Goal: Task Accomplishment & Management: Manage account settings

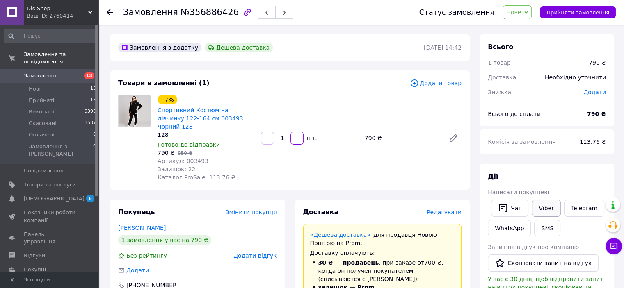
click at [542, 209] on link "Viber" at bounding box center [546, 208] width 29 height 17
click at [127, 167] on div at bounding box center [134, 138] width 39 height 87
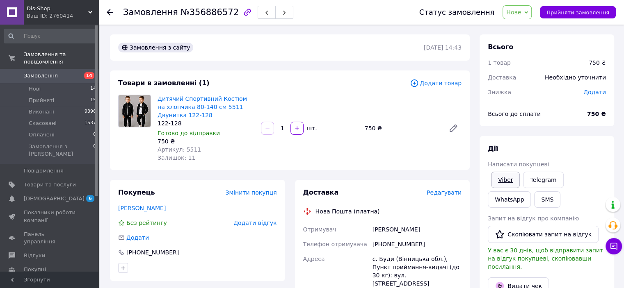
click at [514, 178] on link "Viber" at bounding box center [505, 180] width 29 height 16
drag, startPoint x: 100, startPoint y: 172, endPoint x: 109, endPoint y: 166, distance: 11.3
click at [100, 172] on div "Замовлення №356886572 Статус замовлення Нове Прийнято Виконано Скасовано Оплаче…" at bounding box center [312, 290] width 624 height 580
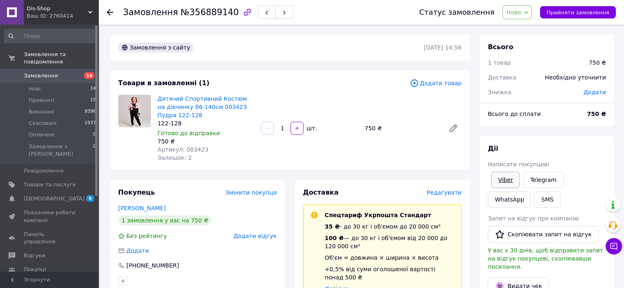
click at [512, 181] on link "Viber" at bounding box center [505, 180] width 29 height 16
drag, startPoint x: 171, startPoint y: 110, endPoint x: 149, endPoint y: 94, distance: 26.7
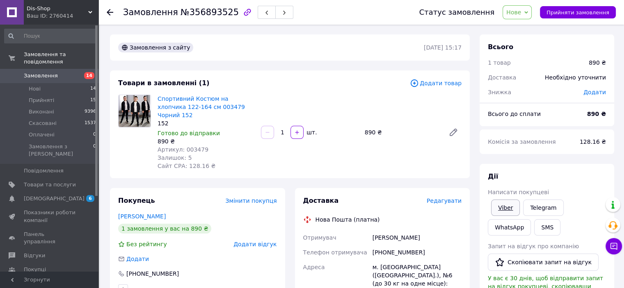
click at [500, 211] on link "Viber" at bounding box center [505, 208] width 29 height 16
drag, startPoint x: 132, startPoint y: 172, endPoint x: 143, endPoint y: 164, distance: 13.5
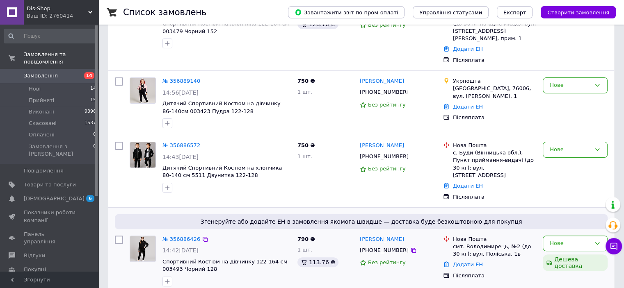
scroll to position [205, 0]
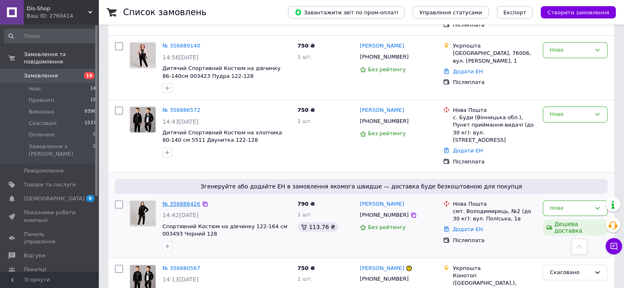
click at [178, 201] on link "№ 356886426" at bounding box center [181, 204] width 38 height 6
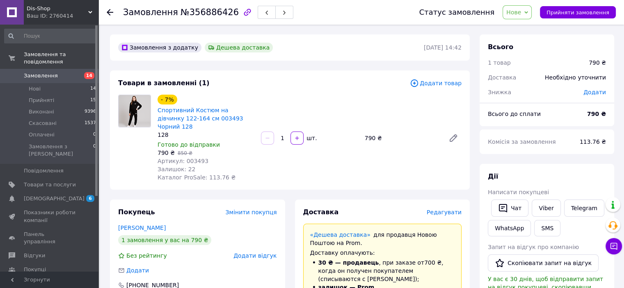
click at [521, 11] on span "Нове" at bounding box center [513, 12] width 15 height 7
click at [527, 23] on li "Прийнято" at bounding box center [522, 29] width 38 height 12
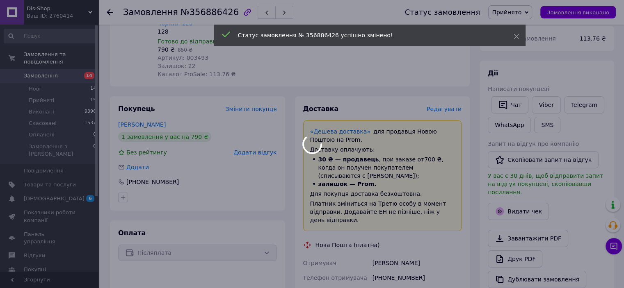
scroll to position [164, 0]
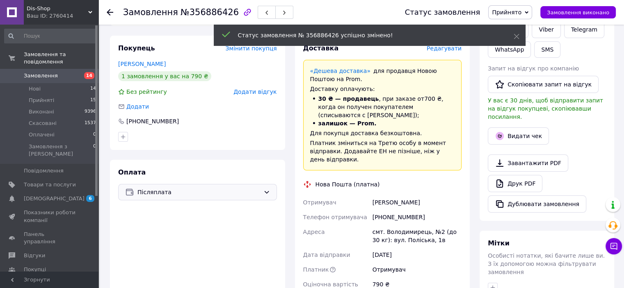
click at [204, 188] on span "Післяплата" at bounding box center [198, 192] width 123 height 9
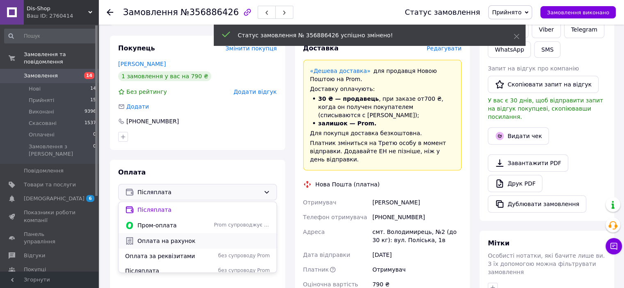
click at [192, 237] on span "Оплата на рахунок" at bounding box center [203, 241] width 133 height 8
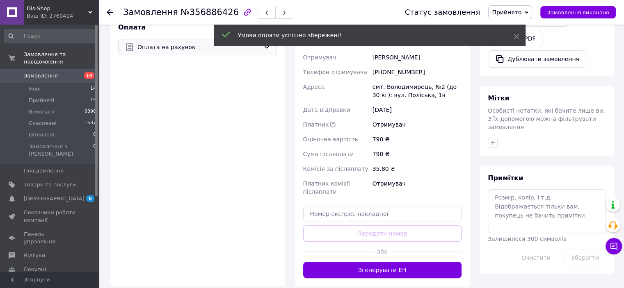
scroll to position [328, 0]
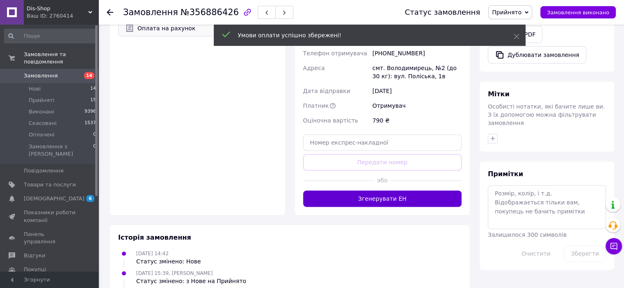
click at [355, 191] on button "Згенерувати ЕН" at bounding box center [382, 199] width 159 height 16
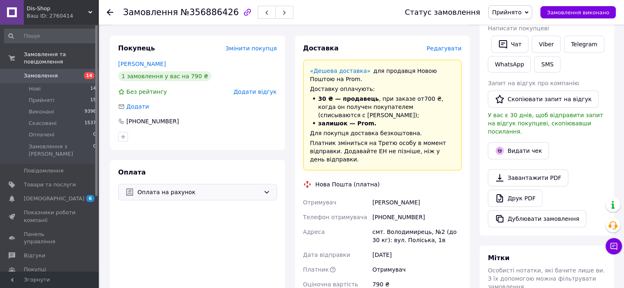
scroll to position [246, 0]
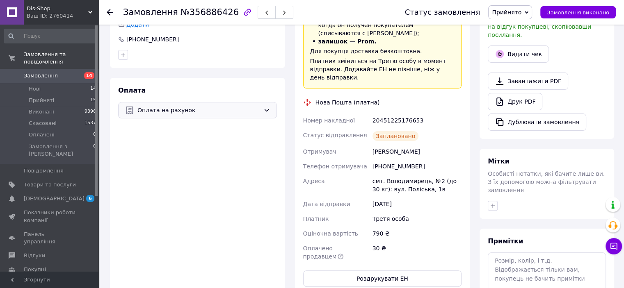
click at [76, 72] on span "14" at bounding box center [87, 75] width 23 height 7
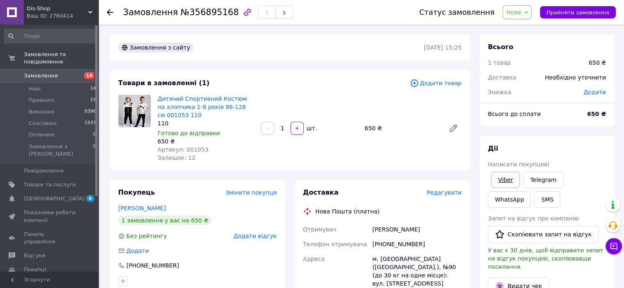
click at [505, 178] on link "Viber" at bounding box center [505, 180] width 29 height 16
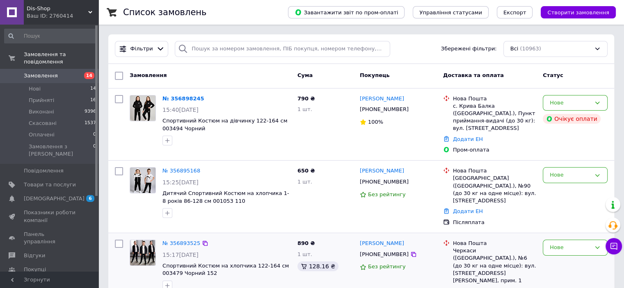
scroll to position [123, 0]
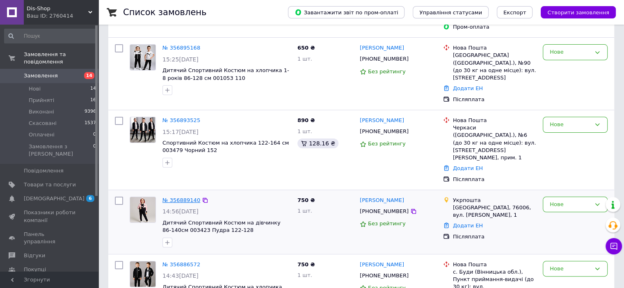
click at [187, 197] on link "№ 356889140" at bounding box center [181, 200] width 38 height 6
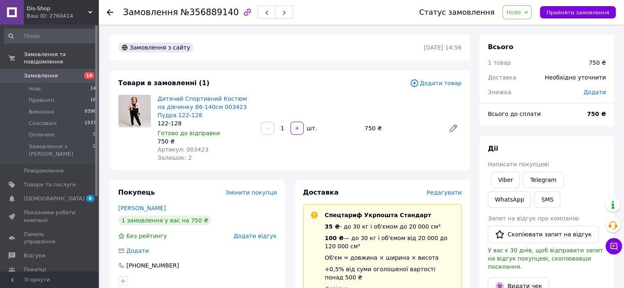
click at [521, 16] on span "Нове" at bounding box center [513, 12] width 15 height 7
click at [528, 31] on li "Прийнято" at bounding box center [522, 29] width 38 height 12
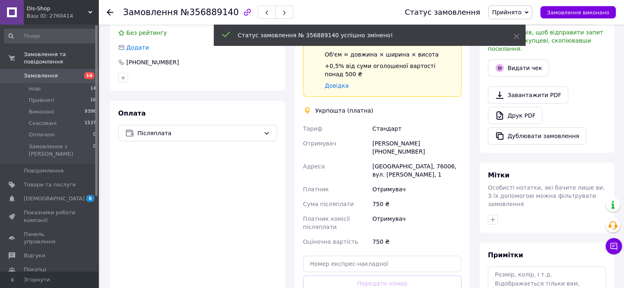
scroll to position [205, 0]
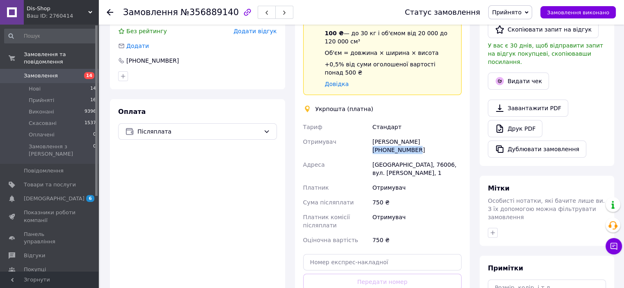
drag, startPoint x: 414, startPoint y: 134, endPoint x: 457, endPoint y: 132, distance: 43.9
click at [457, 135] on div "Уляна Габурак +380988021774" at bounding box center [417, 146] width 92 height 23
copy div "[PHONE_NUMBER]"
click at [431, 120] on div "Стандарт" at bounding box center [417, 127] width 92 height 15
click at [429, 158] on div "[GEOGRAPHIC_DATA], 76006, вул. [PERSON_NAME], 1" at bounding box center [417, 169] width 92 height 23
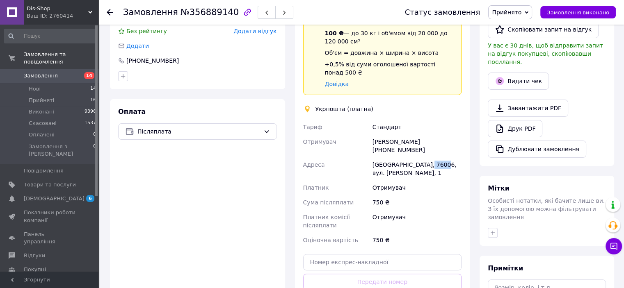
click at [429, 158] on div "[GEOGRAPHIC_DATA], 76006, вул. [PERSON_NAME], 1" at bounding box center [417, 169] width 92 height 23
copy div "76006"
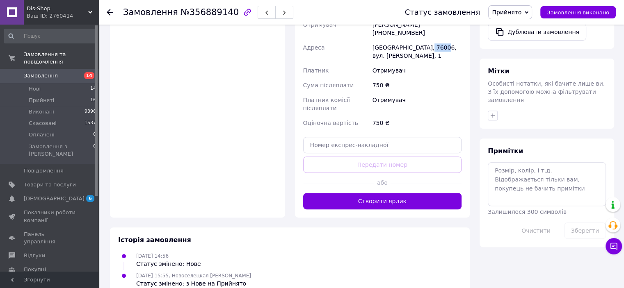
scroll to position [323, 0]
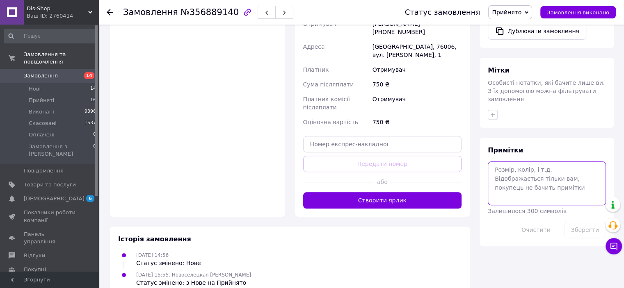
click at [547, 173] on textarea at bounding box center [547, 183] width 118 height 43
paste textarea "0505352870980"
type textarea "0505352870980"
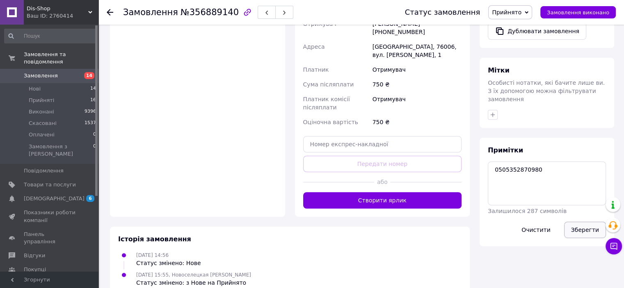
click at [578, 222] on button "Зберегти" at bounding box center [585, 230] width 42 height 16
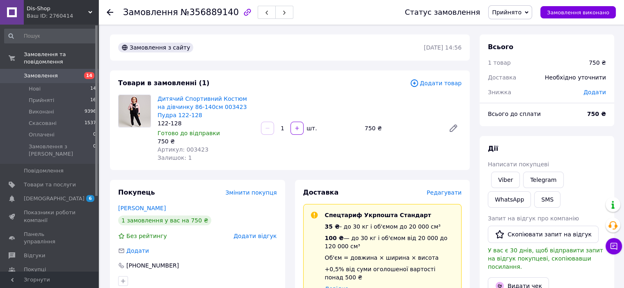
scroll to position [0, 0]
click at [46, 69] on link "Замовлення 14" at bounding box center [50, 76] width 101 height 14
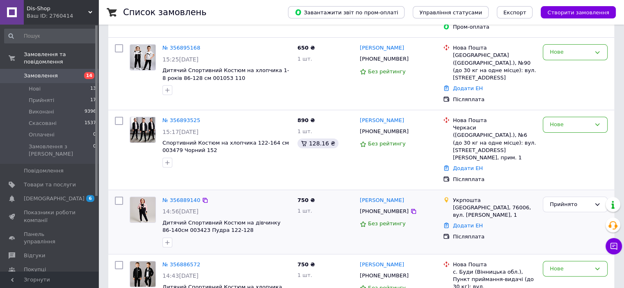
scroll to position [41, 0]
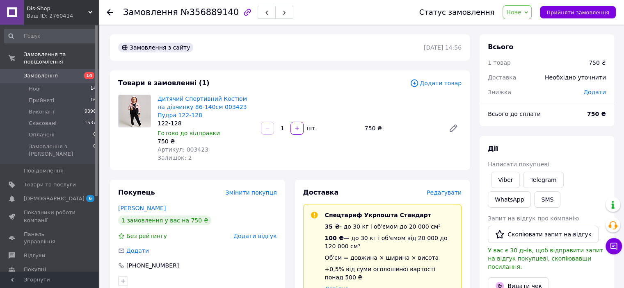
scroll to position [82, 0]
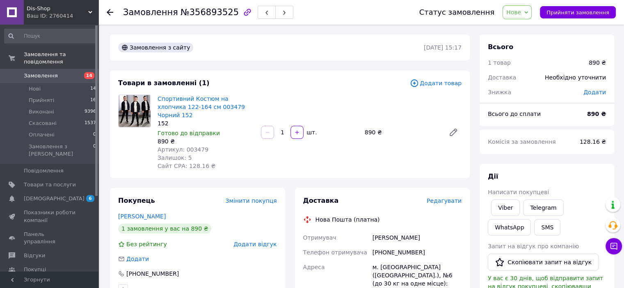
click at [507, 195] on span "Написати покупцеві" at bounding box center [518, 192] width 61 height 7
click at [508, 208] on link "Viber" at bounding box center [505, 208] width 29 height 16
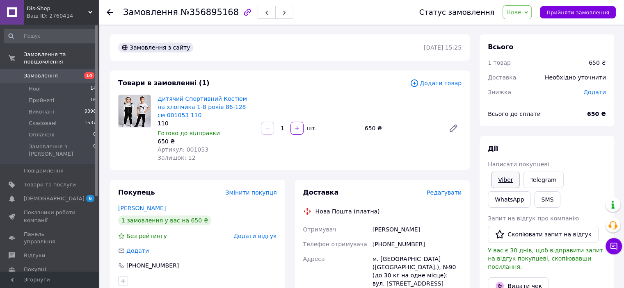
click at [502, 183] on link "Viber" at bounding box center [505, 180] width 29 height 16
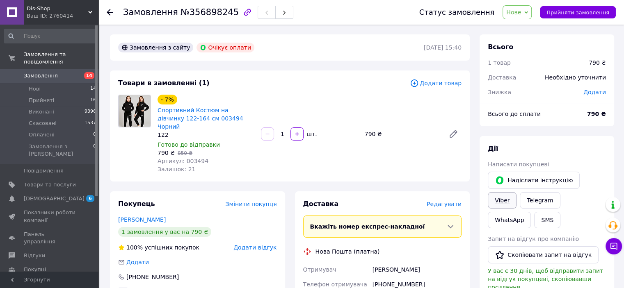
click at [517, 192] on link "Viber" at bounding box center [502, 200] width 29 height 16
click at [144, 165] on div at bounding box center [134, 134] width 39 height 79
drag, startPoint x: 142, startPoint y: 159, endPoint x: 139, endPoint y: 152, distance: 6.9
click at [140, 157] on div at bounding box center [134, 134] width 39 height 79
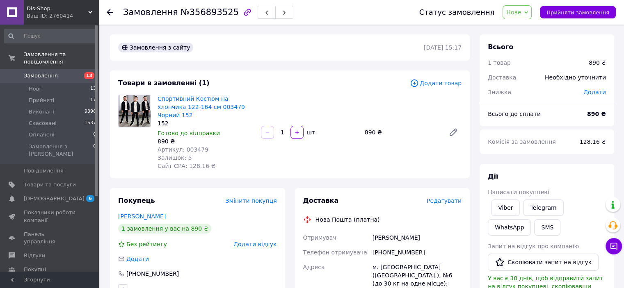
click at [526, 19] on div "Статус замовлення Нове Прийнято Виконано Скасовано Оплачено Прийняти замовлення" at bounding box center [509, 12] width 213 height 25
click at [528, 16] on span "Нове" at bounding box center [517, 12] width 29 height 14
click at [527, 24] on li "Прийнято" at bounding box center [522, 29] width 38 height 12
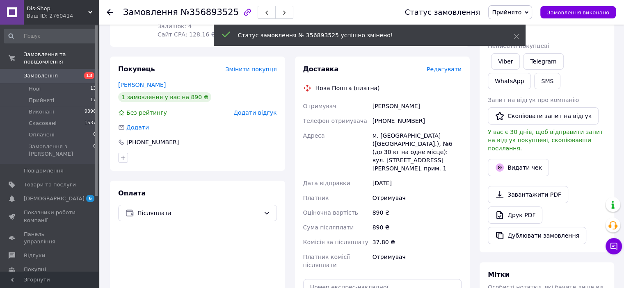
scroll to position [164, 0]
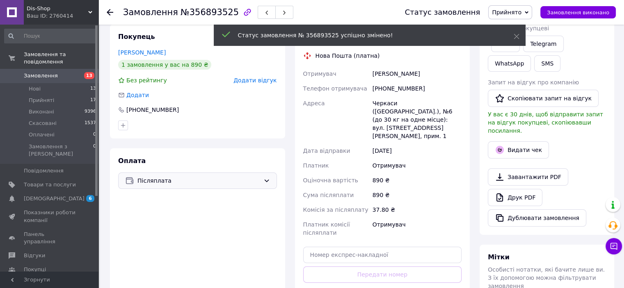
click at [200, 176] on span "Післяплата" at bounding box center [198, 180] width 123 height 9
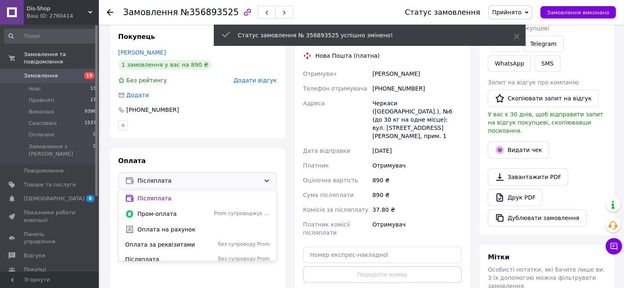
click at [174, 226] on span "Оплата на рахунок" at bounding box center [203, 230] width 133 height 8
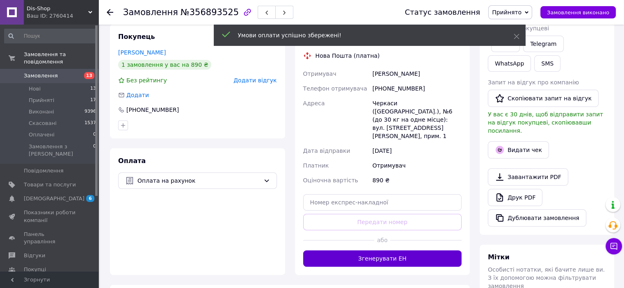
click at [394, 251] on button "Згенерувати ЕН" at bounding box center [382, 259] width 159 height 16
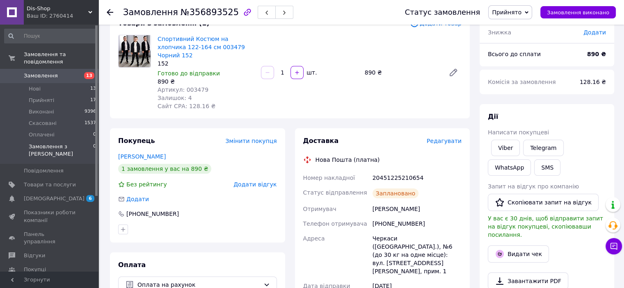
scroll to position [0, 0]
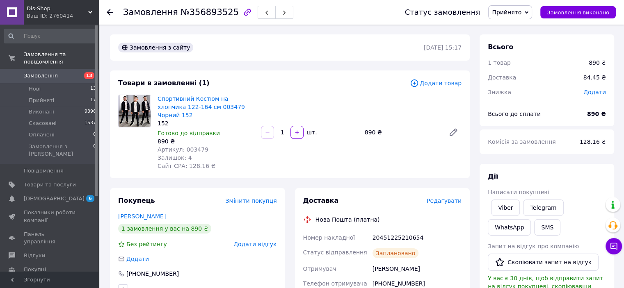
click at [38, 72] on span "Замовлення" at bounding box center [41, 75] width 34 height 7
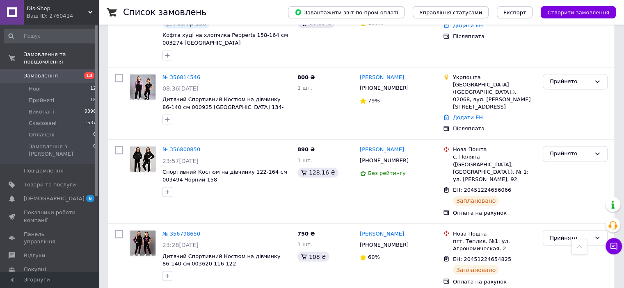
scroll to position [1477, 0]
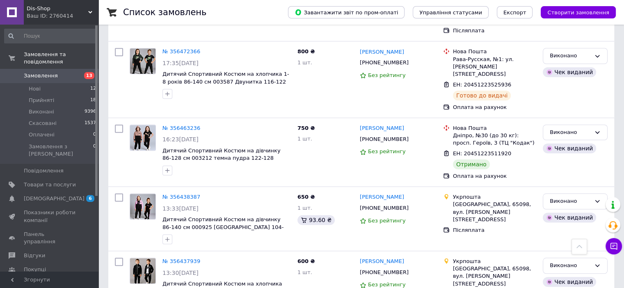
scroll to position [6994, 0]
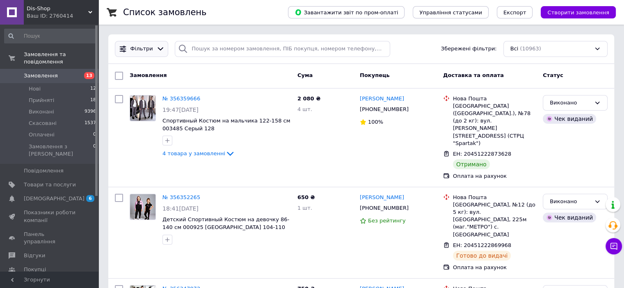
click at [158, 51] on icon at bounding box center [160, 49] width 9 height 9
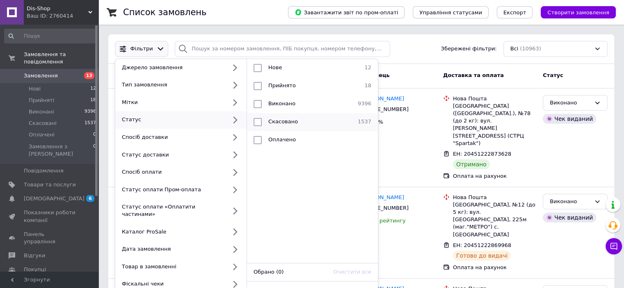
click at [256, 119] on input "checkbox" at bounding box center [258, 122] width 8 height 8
checkbox input "true"
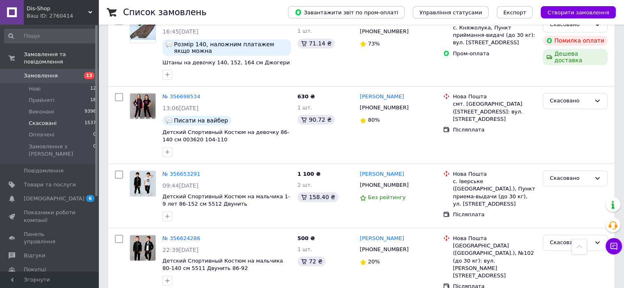
scroll to position [410, 0]
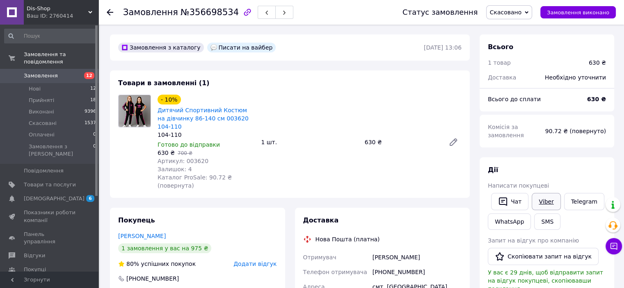
click at [538, 202] on link "Viber" at bounding box center [546, 201] width 29 height 17
click at [256, 252] on div "Покупець [PERSON_NAME] 1 замовлення у вас на 975 ₴ 80% успішних покупок Додати …" at bounding box center [197, 258] width 175 height 100
click at [254, 261] on span "Додати відгук" at bounding box center [254, 264] width 43 height 7
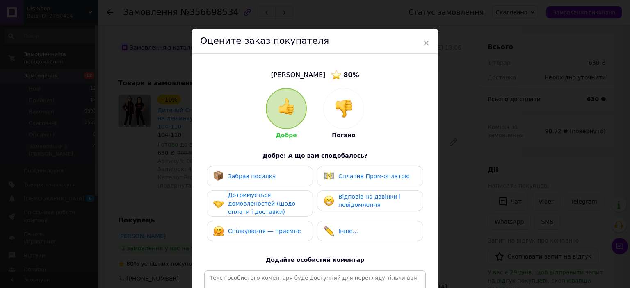
click at [335, 112] on img at bounding box center [344, 109] width 18 height 18
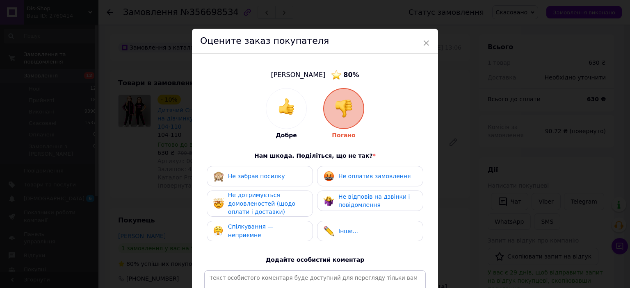
click at [343, 179] on span "Не оплатив замовлення" at bounding box center [374, 176] width 72 height 7
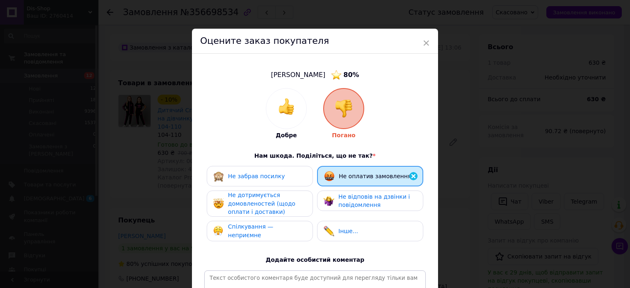
click at [290, 178] on div "Не забрав посилку" at bounding box center [259, 176] width 93 height 11
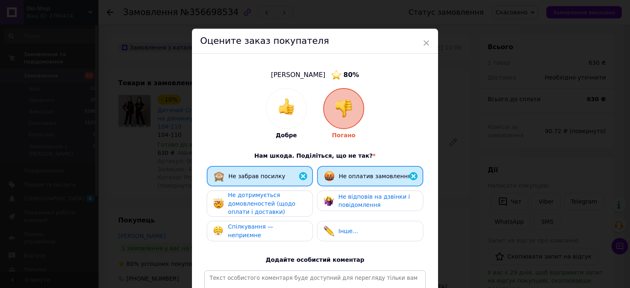
click at [280, 201] on span "Не дотримується домовленостей (щодо оплати і доставки)" at bounding box center [261, 203] width 67 height 23
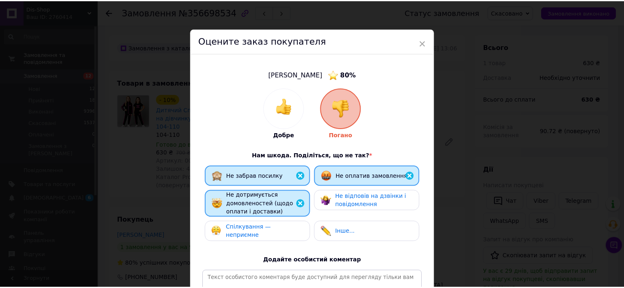
scroll to position [82, 0]
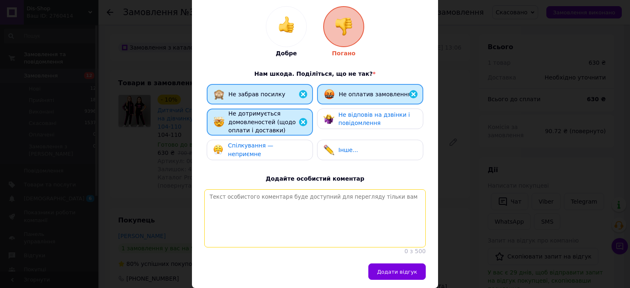
click at [281, 206] on textarea at bounding box center [315, 219] width 222 height 58
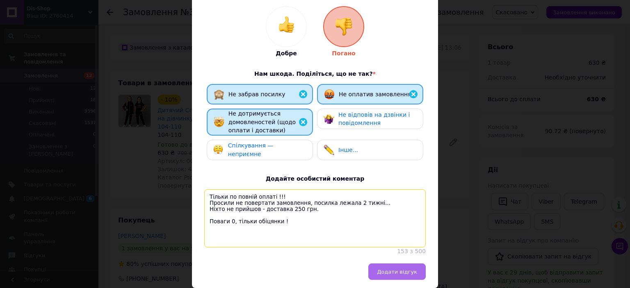
type textarea "Тільки по повній оплаті !!! Просили не повертати замовлення, посилка лежала 2 т…"
click at [386, 275] on span "Додати відгук" at bounding box center [397, 272] width 40 height 6
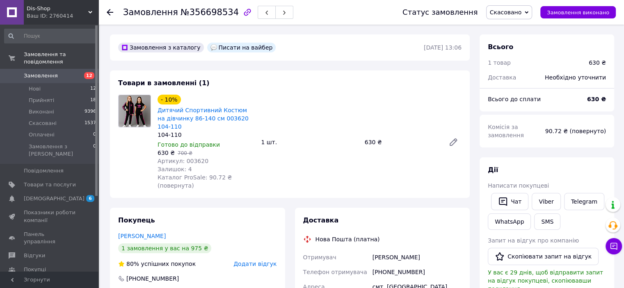
click at [141, 232] on div "[PERSON_NAME]" at bounding box center [197, 236] width 159 height 8
click at [140, 233] on link "[PERSON_NAME]" at bounding box center [142, 236] width 48 height 7
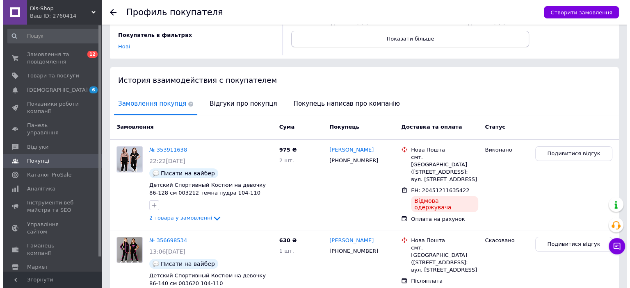
scroll to position [174, 0]
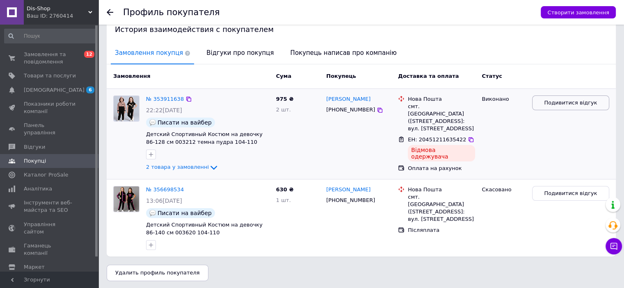
click at [567, 103] on span "Подивитися відгук" at bounding box center [570, 103] width 53 height 8
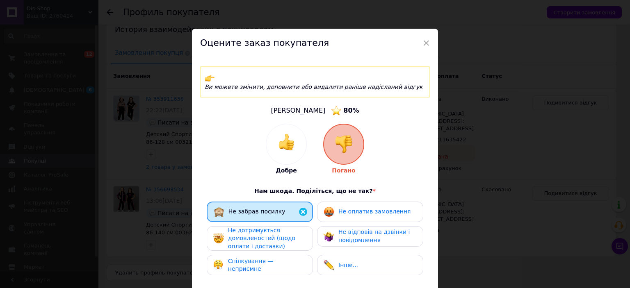
click at [261, 227] on div "Не дотримується домовленостей (щодо оплати і доставки)" at bounding box center [267, 239] width 78 height 24
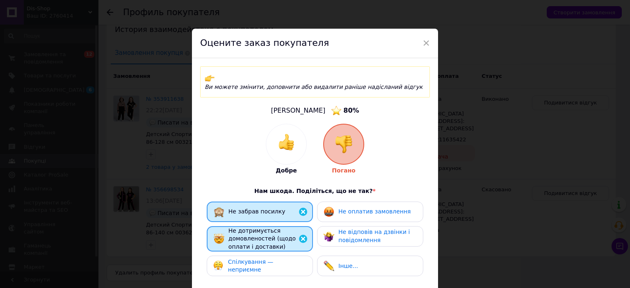
click at [344, 208] on span "Не оплатив замовлення" at bounding box center [374, 211] width 72 height 7
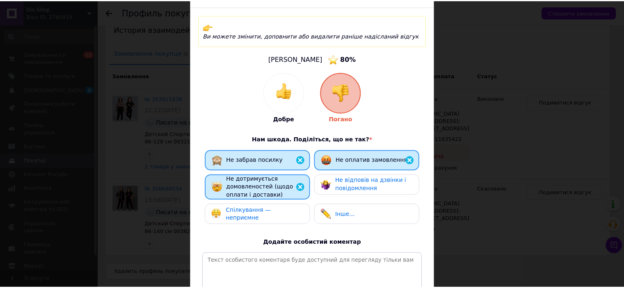
scroll to position [123, 0]
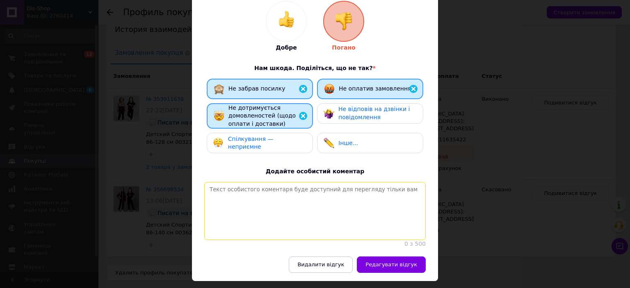
click at [283, 203] on textarea at bounding box center [315, 211] width 222 height 58
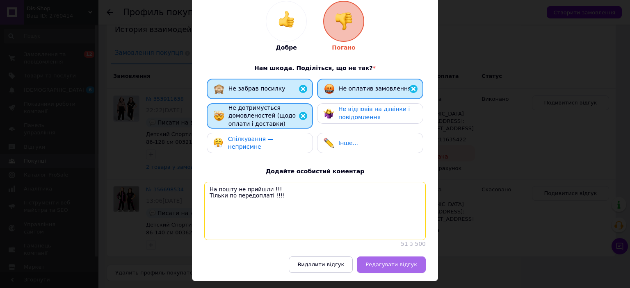
type textarea "На пошту не прийшли !!! Тільки по передоплаті !!!!"
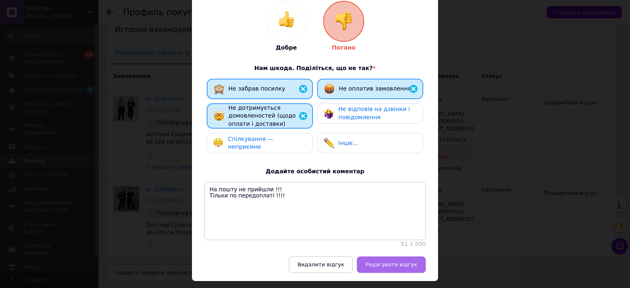
click at [384, 262] on span "Редагувати відгук" at bounding box center [392, 265] width 52 height 6
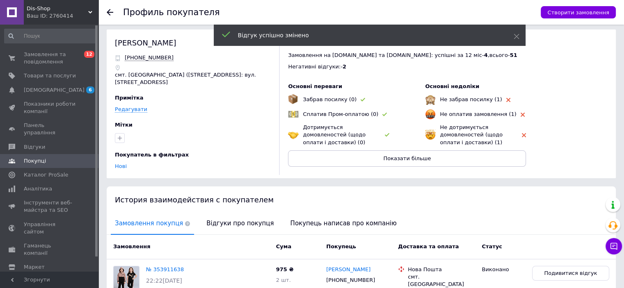
scroll to position [0, 0]
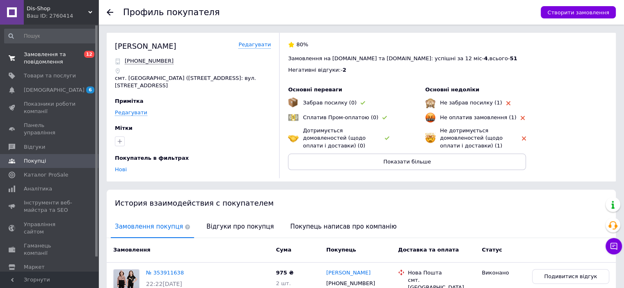
click at [59, 61] on span "Замовлення та повідомлення" at bounding box center [50, 58] width 52 height 15
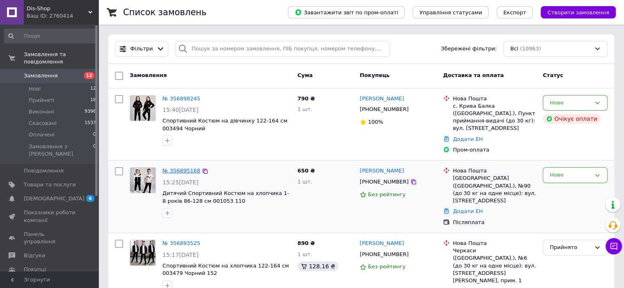
click at [170, 168] on link "№ 356895168" at bounding box center [181, 171] width 38 height 6
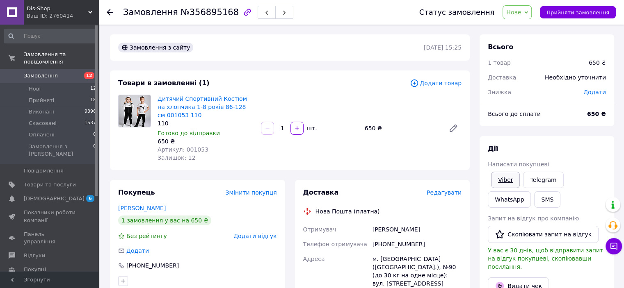
click at [509, 180] on link "Viber" at bounding box center [505, 180] width 29 height 16
click at [515, 14] on span "Нове" at bounding box center [513, 12] width 15 height 7
click at [524, 24] on li "Прийнято" at bounding box center [522, 29] width 38 height 12
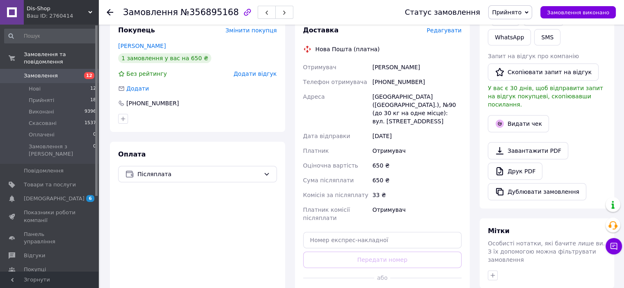
scroll to position [164, 0]
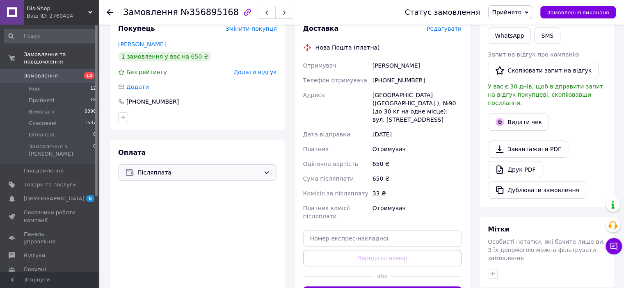
click at [229, 178] on div "Післяплата" at bounding box center [197, 173] width 159 height 16
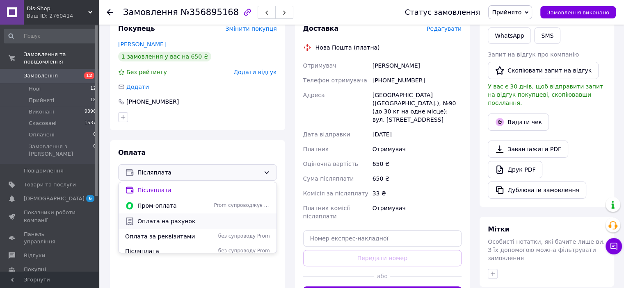
click at [202, 219] on span "Оплата на рахунок" at bounding box center [203, 221] width 133 height 8
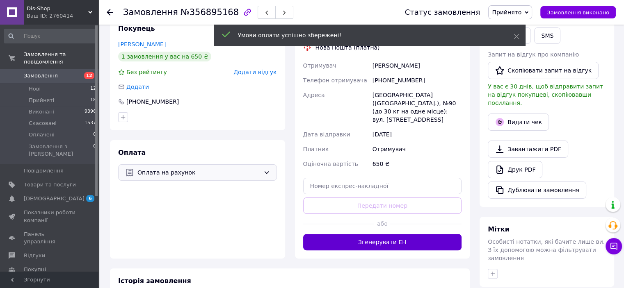
click at [386, 241] on button "Згенерувати ЕН" at bounding box center [382, 242] width 159 height 16
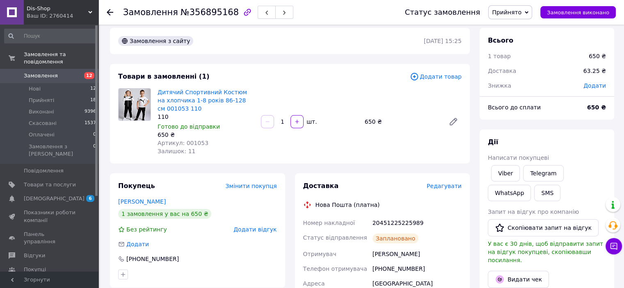
scroll to position [0, 0]
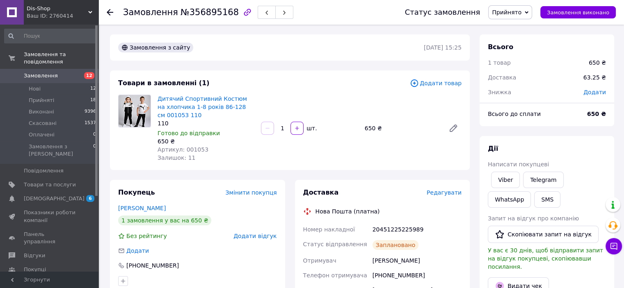
click at [39, 72] on span "Замовлення" at bounding box center [41, 75] width 34 height 7
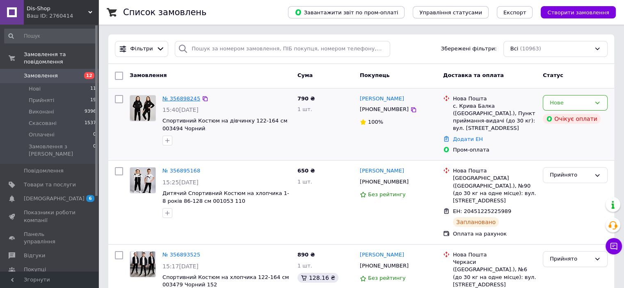
click at [173, 99] on link "№ 356898245" at bounding box center [181, 99] width 38 height 6
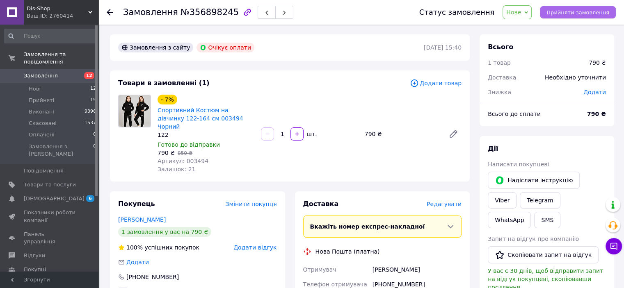
click at [552, 11] on button "Прийняти замовлення" at bounding box center [578, 12] width 76 height 12
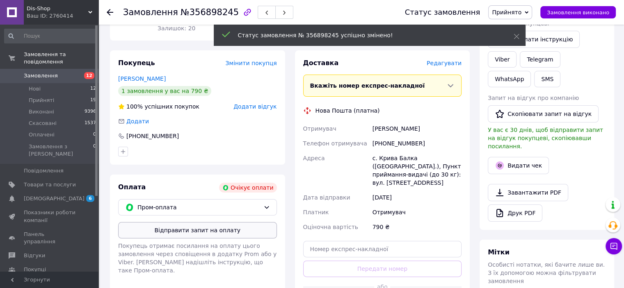
scroll to position [164, 0]
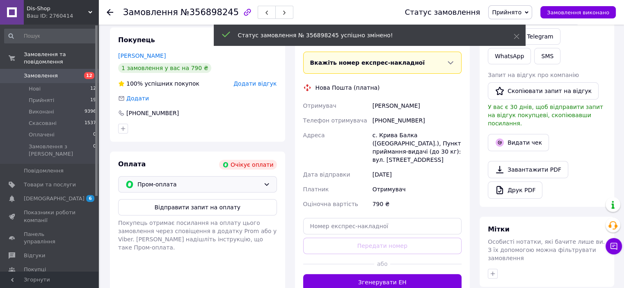
click at [179, 180] on span "Пром-оплата" at bounding box center [198, 184] width 123 height 9
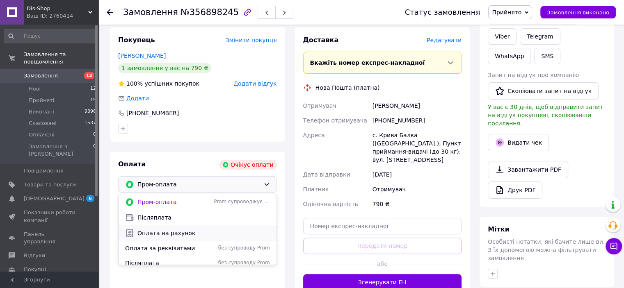
click at [170, 229] on span "Оплата на рахунок" at bounding box center [203, 233] width 133 height 8
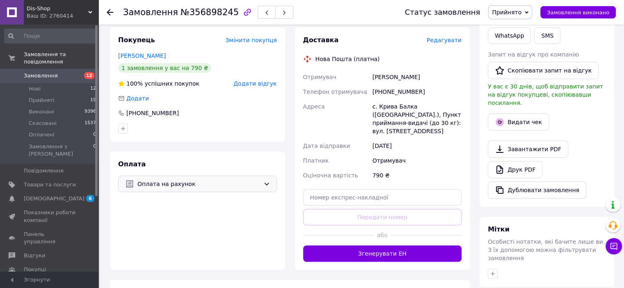
click at [370, 246] on button "Згенерувати ЕН" at bounding box center [382, 254] width 159 height 16
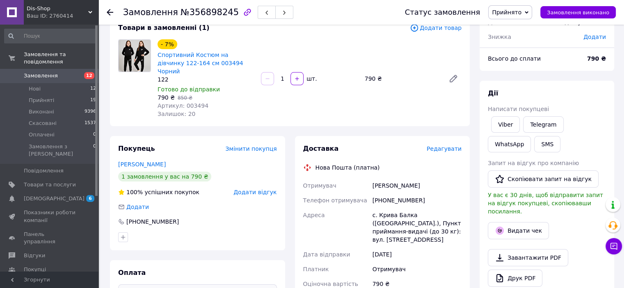
scroll to position [41, 0]
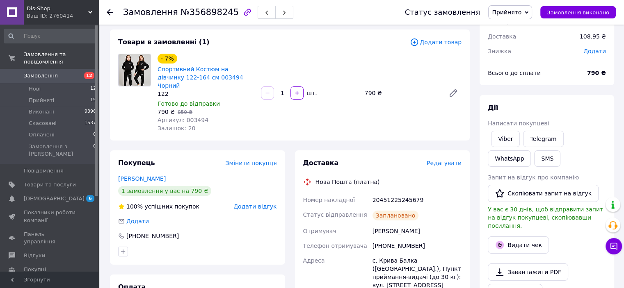
click at [39, 73] on link "Замовлення 12" at bounding box center [50, 76] width 101 height 14
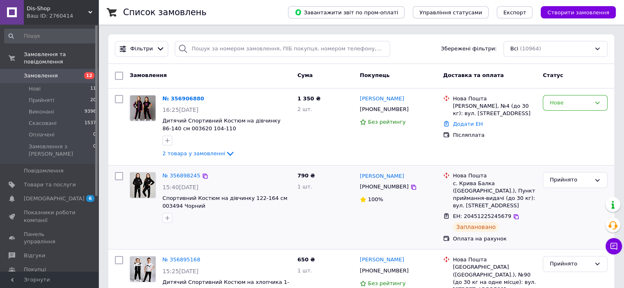
click at [199, 238] on div "№ 356898245 15:40[DATE] Спортивний Костюм на дівчинку 122-164 см 003494 Чорний" at bounding box center [210, 207] width 168 height 77
click at [180, 97] on link "№ 356906880" at bounding box center [183, 99] width 42 height 6
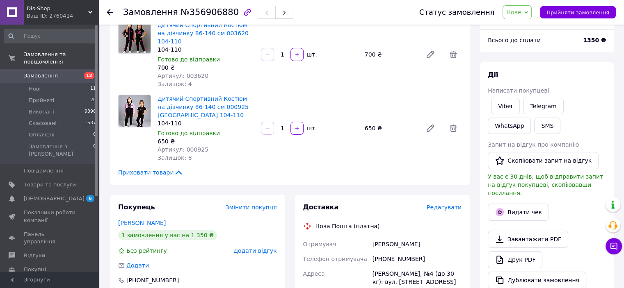
scroll to position [82, 0]
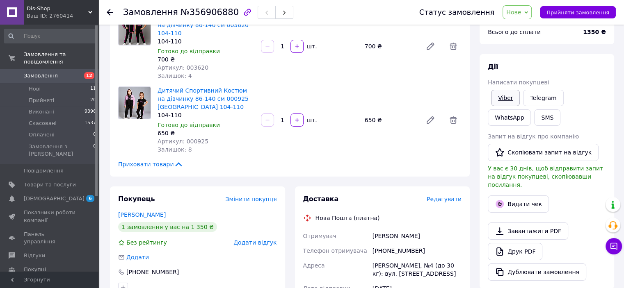
click at [511, 100] on link "Viber" at bounding box center [505, 98] width 29 height 16
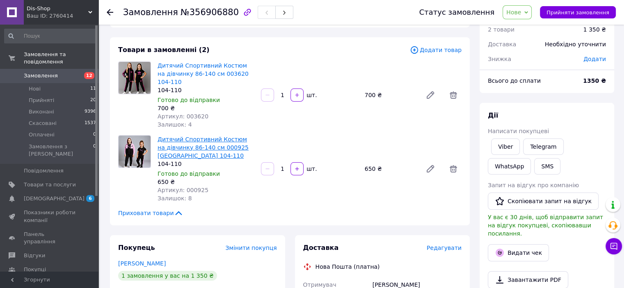
scroll to position [0, 0]
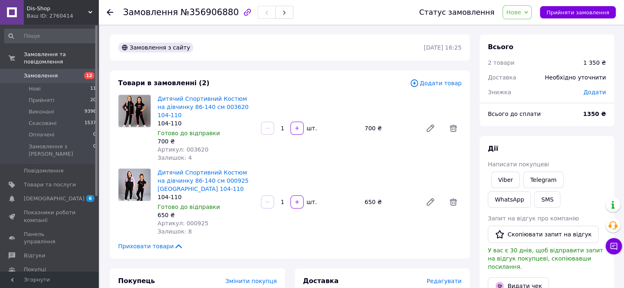
drag, startPoint x: 96, startPoint y: 226, endPoint x: 101, endPoint y: 224, distance: 4.7
click at [96, 226] on div at bounding box center [96, 148] width 2 height 246
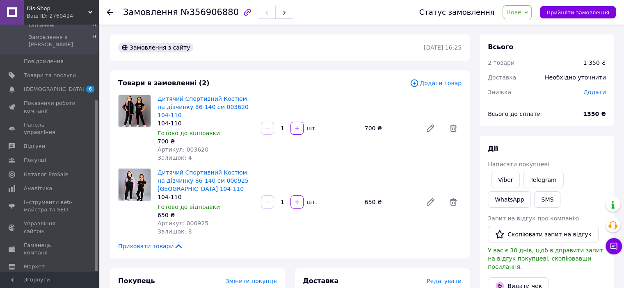
click at [112, 208] on div "Товари в замовленні (2) Додати товар Дитячий Спортивний Костюм на дівчинку 86-1…" at bounding box center [290, 165] width 360 height 188
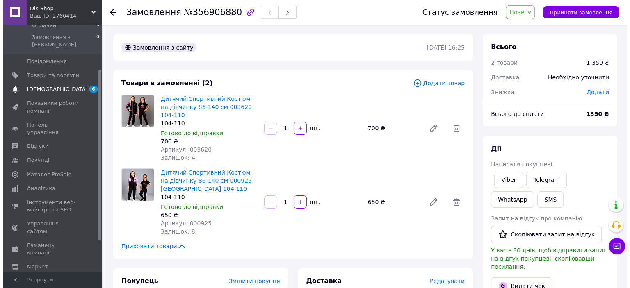
scroll to position [0, 0]
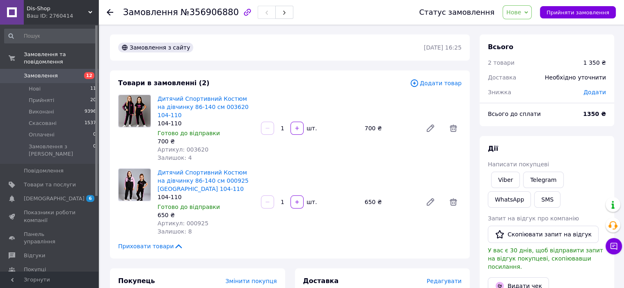
click at [53, 72] on span "Замовлення" at bounding box center [41, 75] width 34 height 7
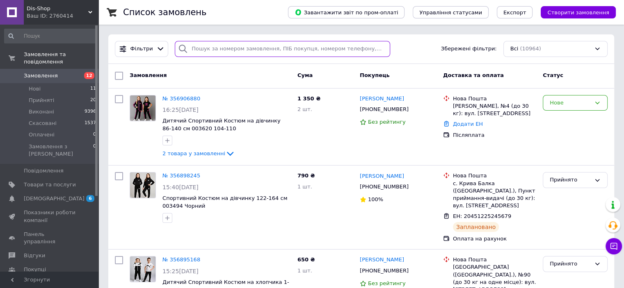
click at [220, 50] on input "search" at bounding box center [282, 49] width 215 height 16
paste input "[PHONE_NUMBER]"
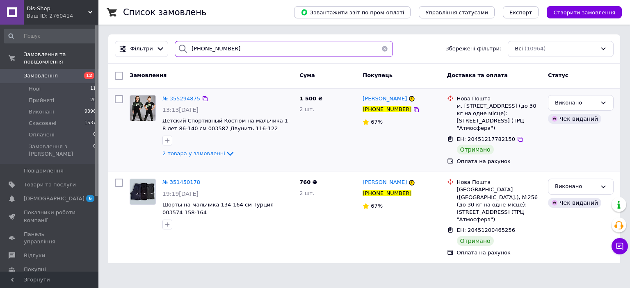
type input "[PHONE_NUMBER]"
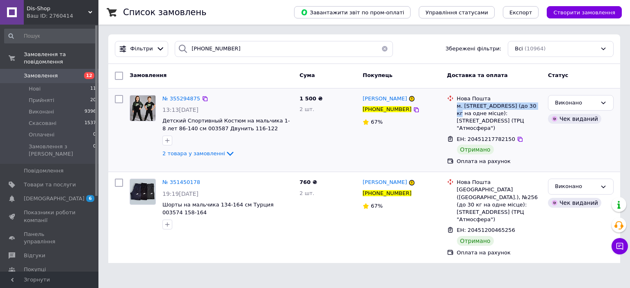
drag, startPoint x: 458, startPoint y: 105, endPoint x: 527, endPoint y: 106, distance: 69.3
click at [527, 106] on div "м. [STREET_ADDRESS] (до 30 кг на одне місце): [STREET_ADDRESS] (ТРЦ "Атмосфера")" at bounding box center [499, 118] width 85 height 30
copy div "м. [GEOGRAPHIC_DATA] ([GEOGRAPHIC_DATA].), №256"
click at [105, 53] on div "Список замовлень Завантажити звіт по пром-оплаті Управління статусами Експорт С…" at bounding box center [364, 136] width 532 height 273
click at [414, 108] on icon at bounding box center [416, 109] width 5 height 5
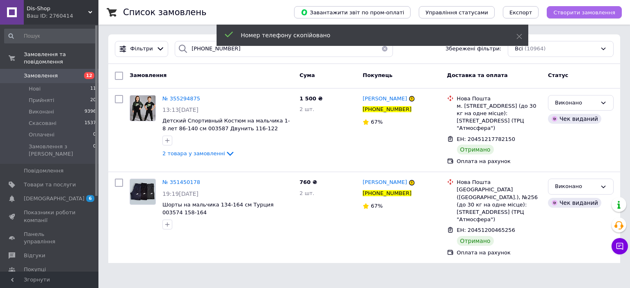
click at [571, 9] on span "Створити замовлення" at bounding box center [584, 12] width 62 height 6
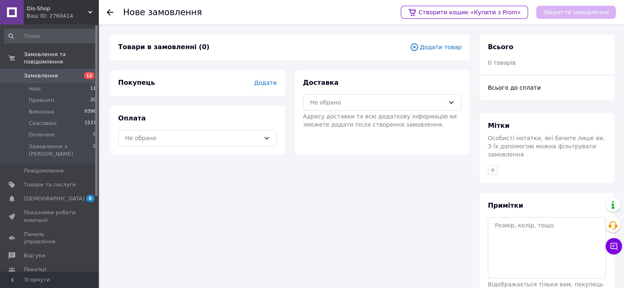
click at [261, 82] on span "Додати" at bounding box center [265, 83] width 23 height 7
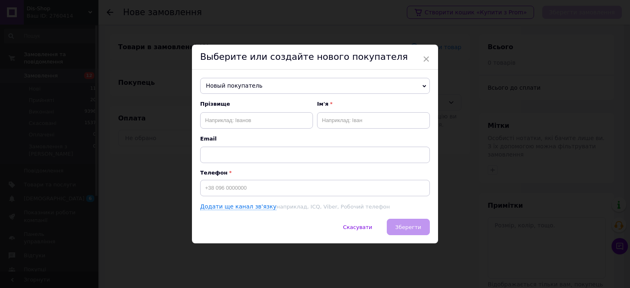
drag, startPoint x: 248, startPoint y: 102, endPoint x: 255, endPoint y: 93, distance: 11.4
click at [248, 102] on span "Прізвище" at bounding box center [256, 104] width 113 height 7
click at [255, 87] on span "Новый покупатель" at bounding box center [315, 86] width 230 height 16
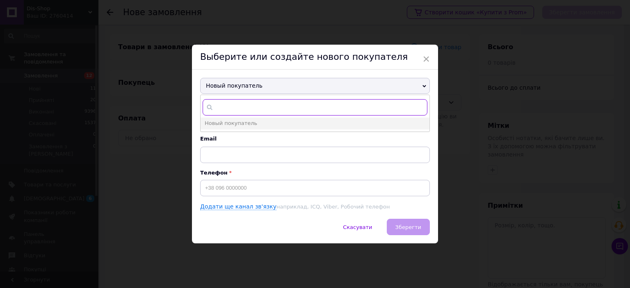
paste input "[PHONE_NUMBER]"
type input "[PHONE_NUMBER]"
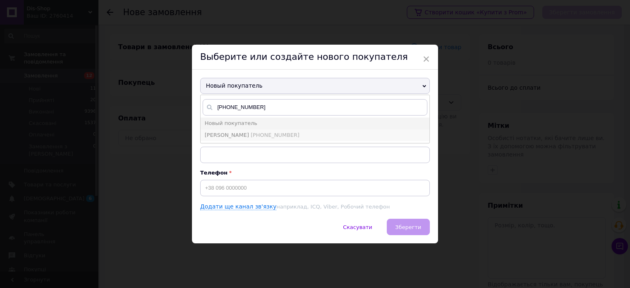
click at [237, 132] on span "[PERSON_NAME]" at bounding box center [227, 135] width 44 height 6
type input "[PERSON_NAME]"
type input "[PHONE_NUMBER]"
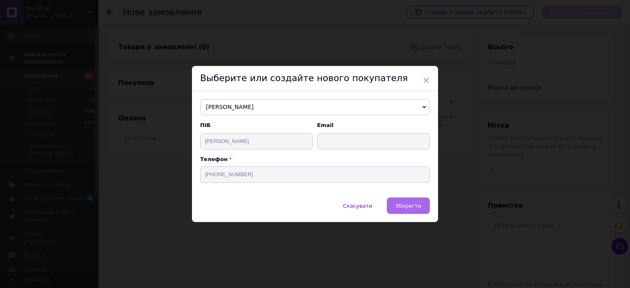
click at [418, 209] on span "Зберегти" at bounding box center [409, 206] width 26 height 6
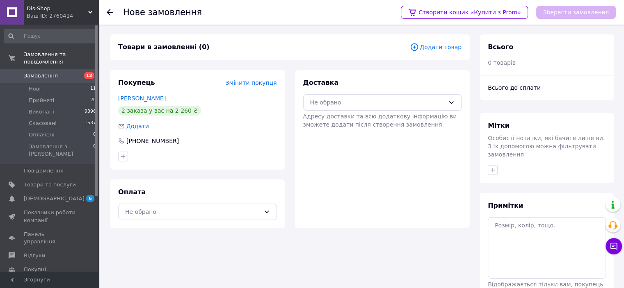
click at [438, 49] on span "Додати товар" at bounding box center [436, 47] width 52 height 9
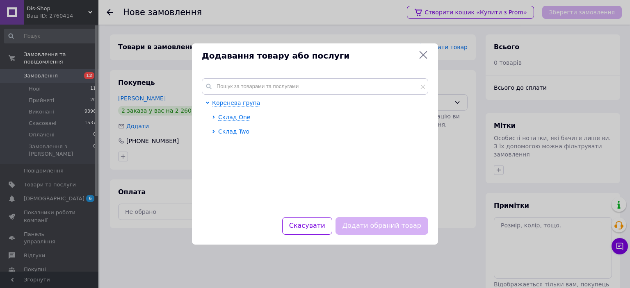
click at [252, 96] on div "Коренева група Склад One Склад Two" at bounding box center [315, 142] width 226 height 129
click at [253, 90] on input "text" at bounding box center [315, 86] width 226 height 16
paste input "003550"
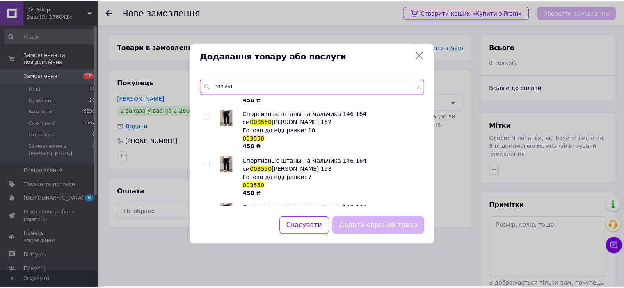
scroll to position [41, 0]
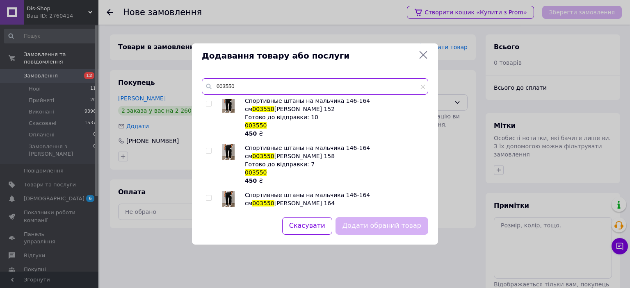
type input "003550"
click at [208, 149] on input "checkbox" at bounding box center [208, 151] width 5 height 5
checkbox input "true"
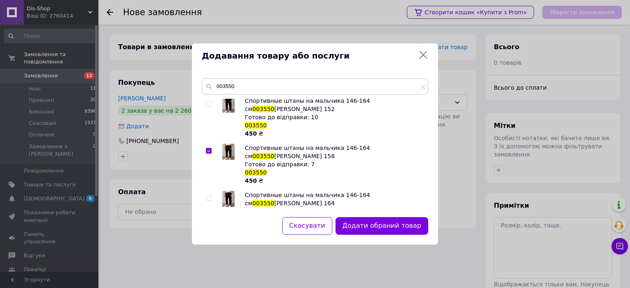
click at [359, 213] on div "003550 Спортивные штаны на мальчика 146-164 см 003550 [PERSON_NAME] Готово до в…" at bounding box center [315, 143] width 246 height 149
click at [361, 220] on button "Додати обраний товар" at bounding box center [382, 226] width 93 height 18
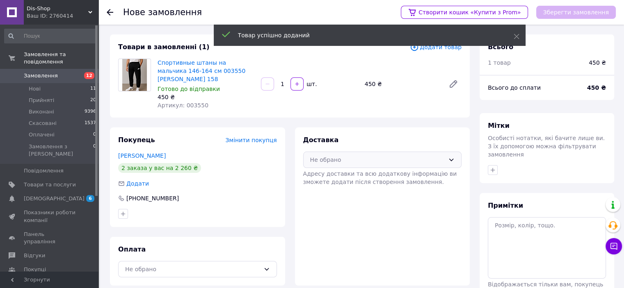
click at [366, 157] on div "Не обрано" at bounding box center [382, 160] width 159 height 16
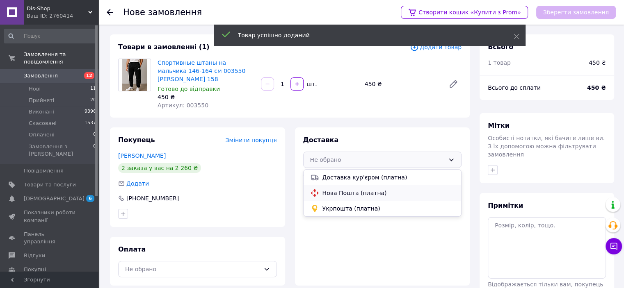
click at [357, 189] on span "Нова Пошта (платна)" at bounding box center [388, 193] width 133 height 8
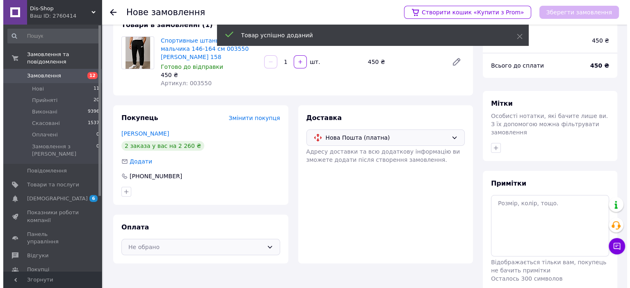
scroll to position [49, 0]
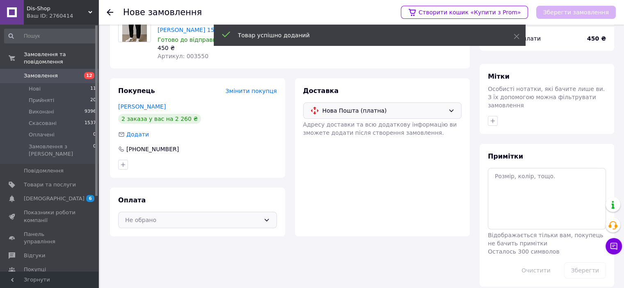
click at [200, 217] on div "Не обрано" at bounding box center [197, 220] width 159 height 16
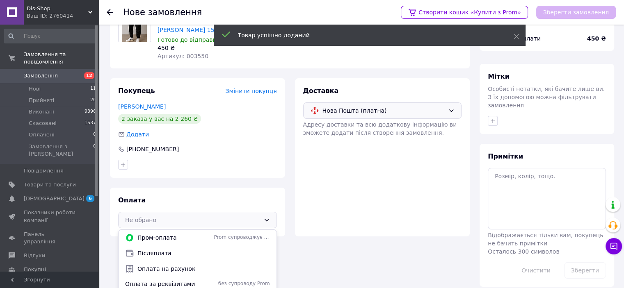
click at [198, 265] on span "Оплата на рахунок" at bounding box center [203, 269] width 133 height 8
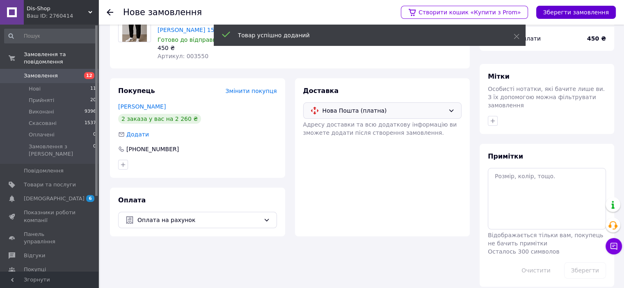
click at [579, 16] on button "Зберегти замовлення" at bounding box center [576, 12] width 80 height 13
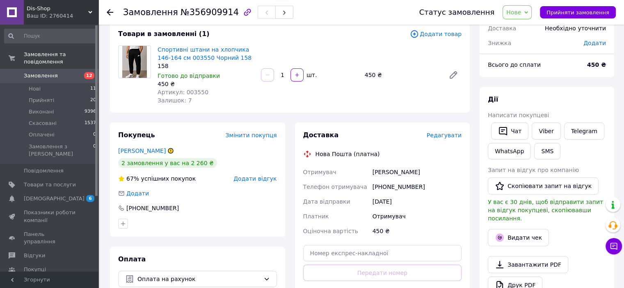
click at [445, 136] on span "Редагувати" at bounding box center [444, 135] width 35 height 7
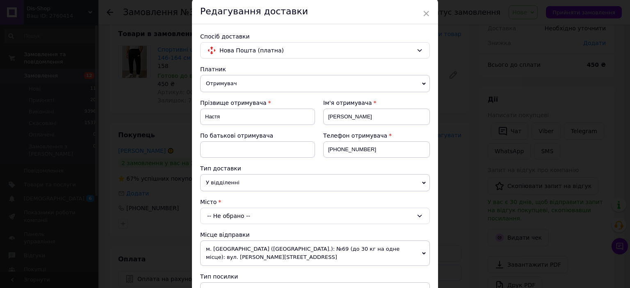
scroll to position [82, 0]
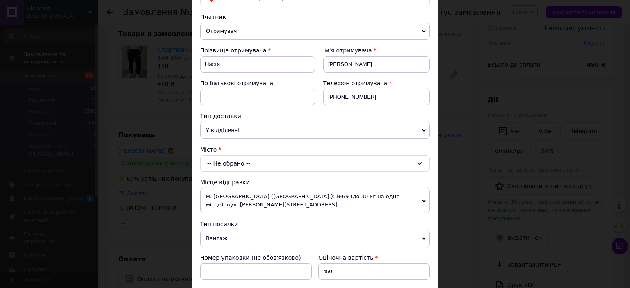
click at [226, 165] on div "-- Не обрано --" at bounding box center [315, 163] width 230 height 16
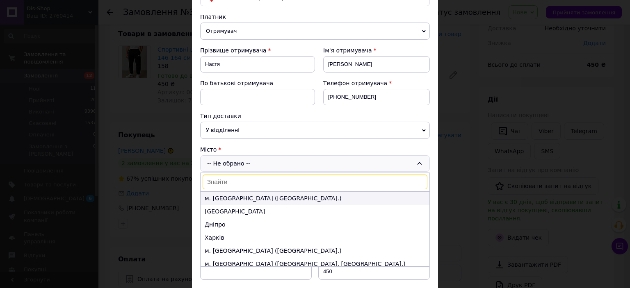
click at [228, 193] on li "м. [GEOGRAPHIC_DATA] ([GEOGRAPHIC_DATA].)" at bounding box center [315, 198] width 229 height 13
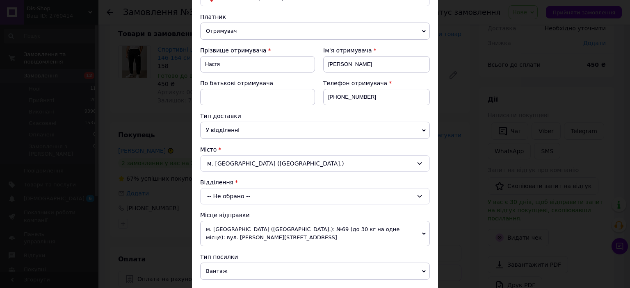
click at [233, 196] on div "-- Не обрано --" at bounding box center [315, 196] width 230 height 16
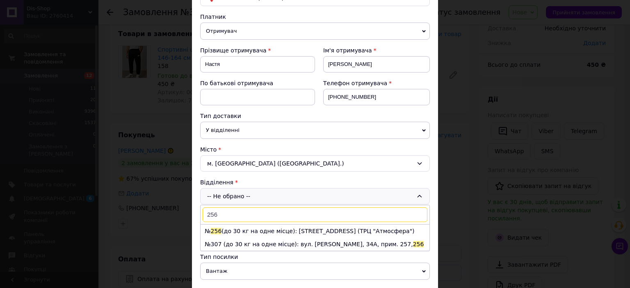
type input "256"
click at [235, 229] on li "№ 256 (до 30 кг на одне місце): [STREET_ADDRESS] (ТРЦ "Атмосфера")" at bounding box center [315, 231] width 229 height 13
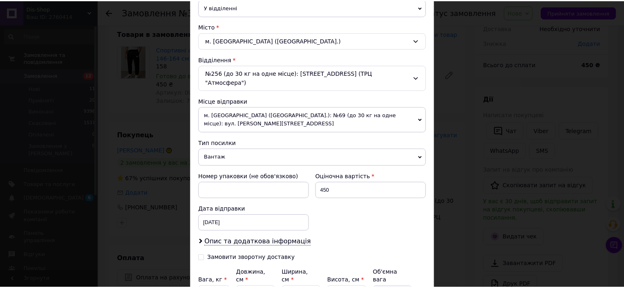
scroll to position [269, 0]
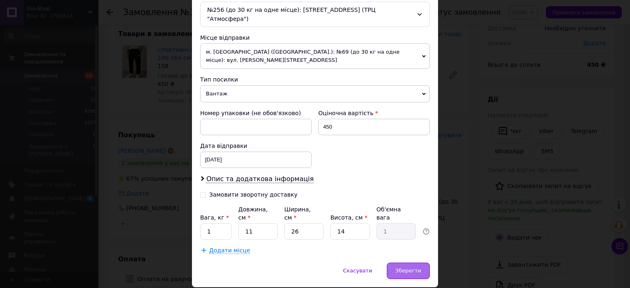
click at [399, 268] on span "Зберегти" at bounding box center [409, 271] width 26 height 6
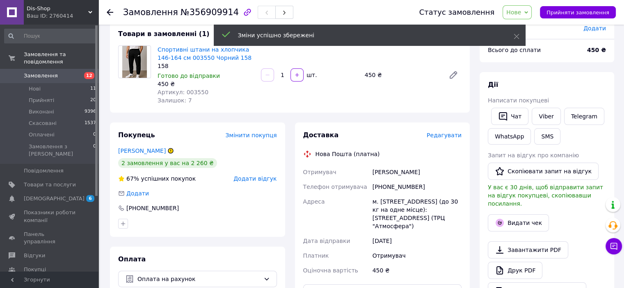
click at [530, 11] on span "Нове" at bounding box center [517, 12] width 29 height 14
click at [539, 26] on li "Прийнято" at bounding box center [522, 29] width 38 height 12
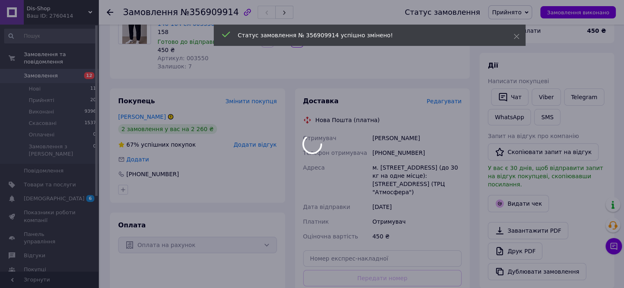
scroll to position [131, 0]
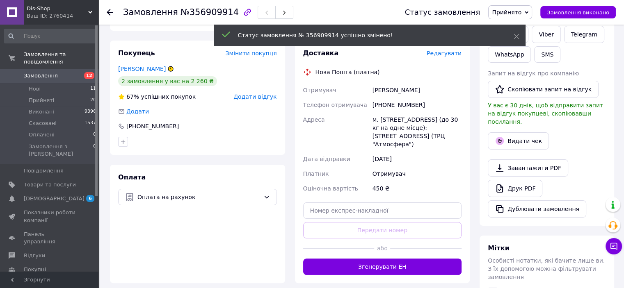
click at [389, 259] on button "Згенерувати ЕН" at bounding box center [382, 267] width 159 height 16
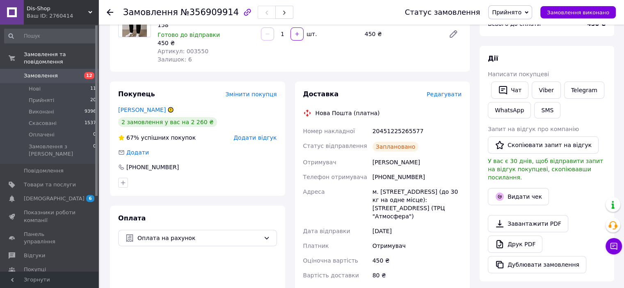
scroll to position [0, 0]
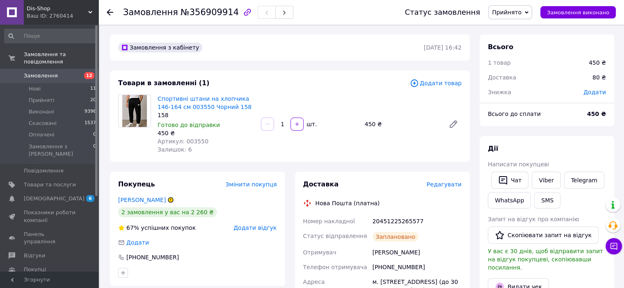
click at [55, 72] on span "Замовлення" at bounding box center [50, 75] width 52 height 7
